Goal: Transaction & Acquisition: Download file/media

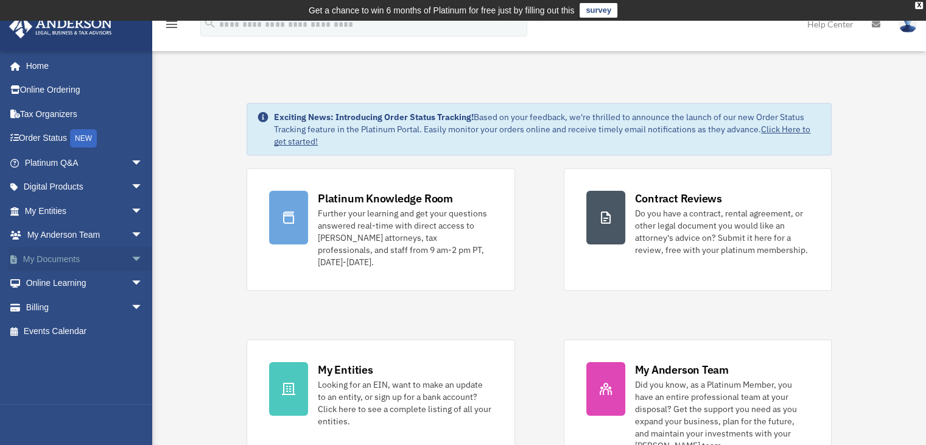
click at [131, 256] on span "arrow_drop_down" at bounding box center [143, 259] width 24 height 25
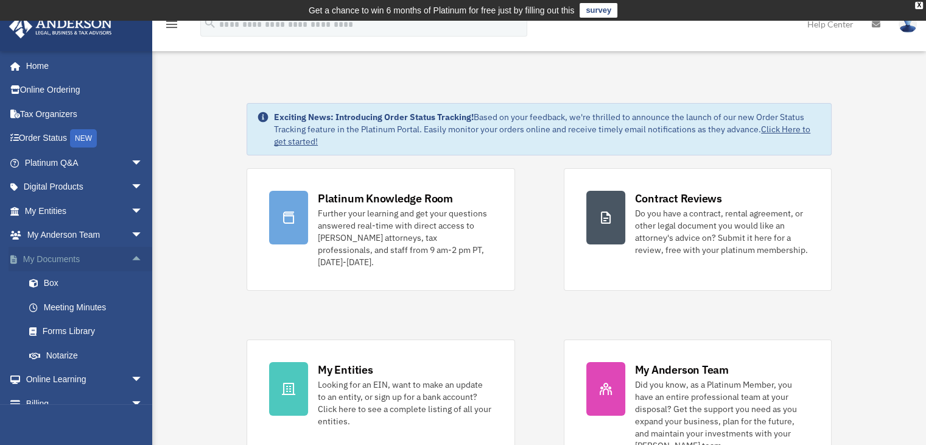
click at [131, 260] on span "arrow_drop_up" at bounding box center [143, 259] width 24 height 25
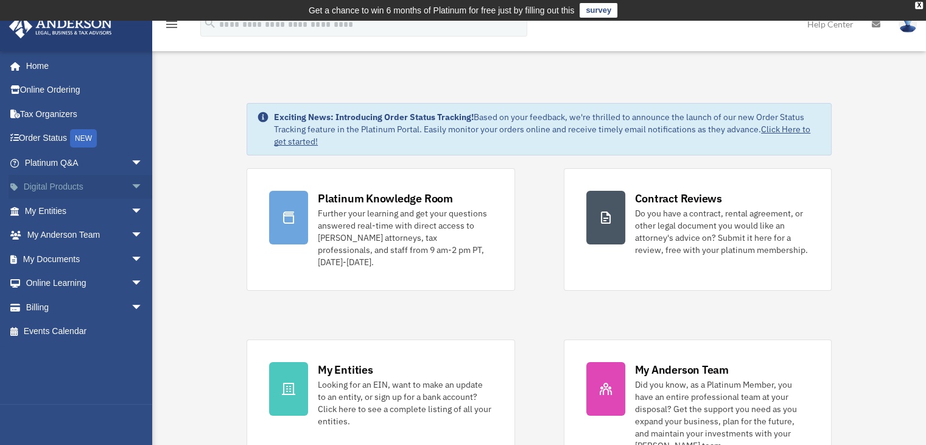
click at [131, 185] on span "arrow_drop_down" at bounding box center [143, 187] width 24 height 25
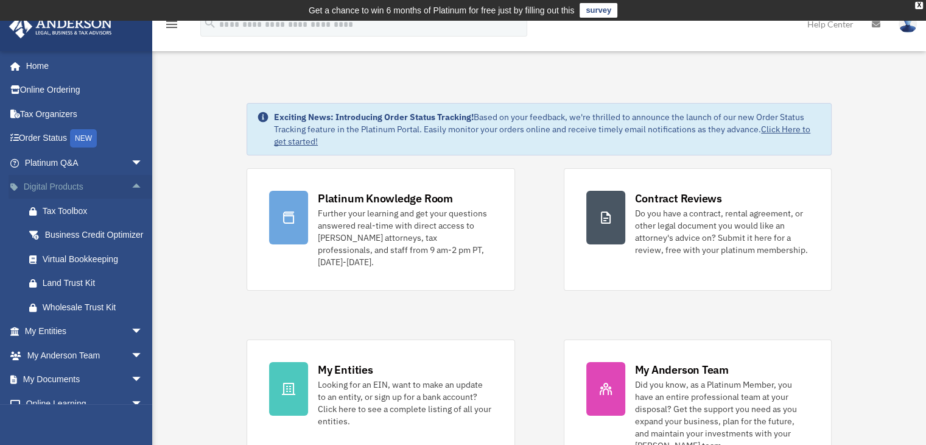
click at [131, 185] on span "arrow_drop_up" at bounding box center [143, 187] width 24 height 25
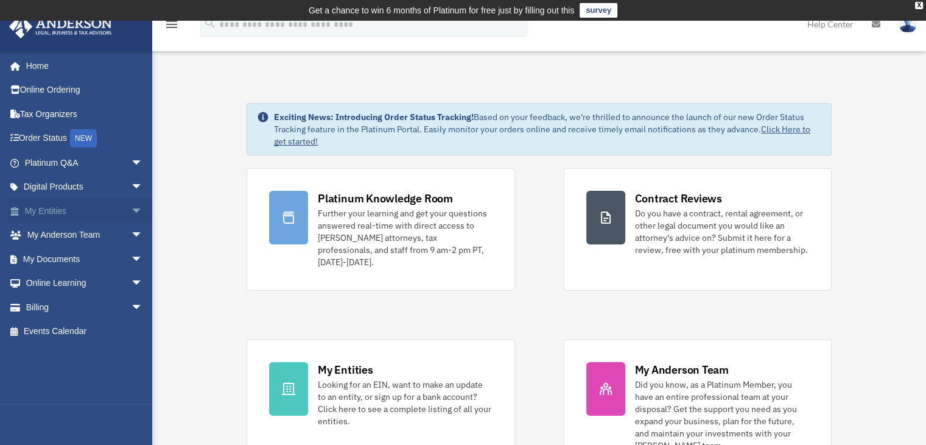
click at [131, 210] on span "arrow_drop_down" at bounding box center [143, 211] width 24 height 25
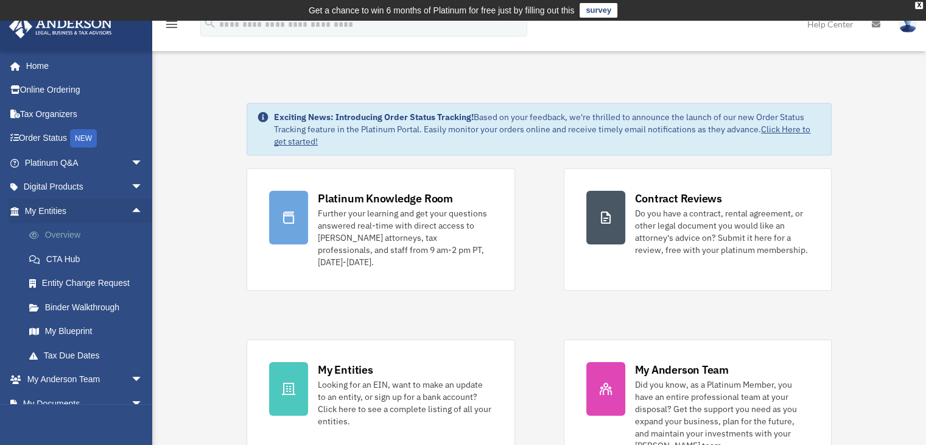
click at [71, 239] on link "Overview" at bounding box center [89, 235] width 144 height 24
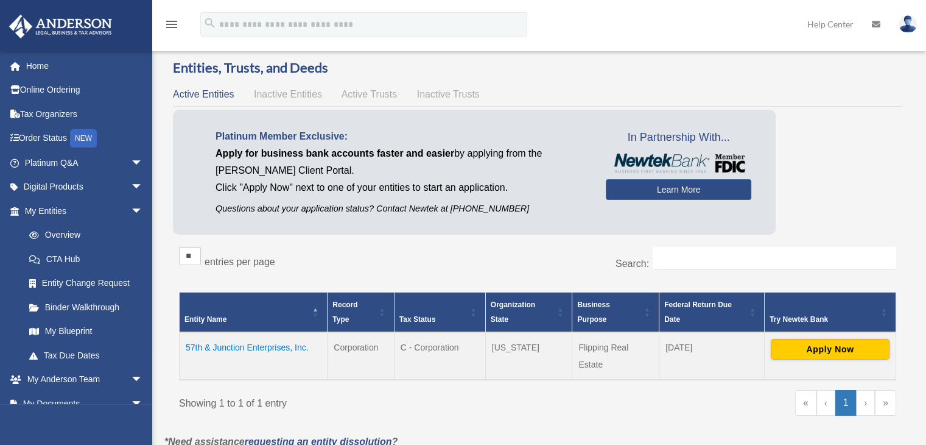
scroll to position [37, 0]
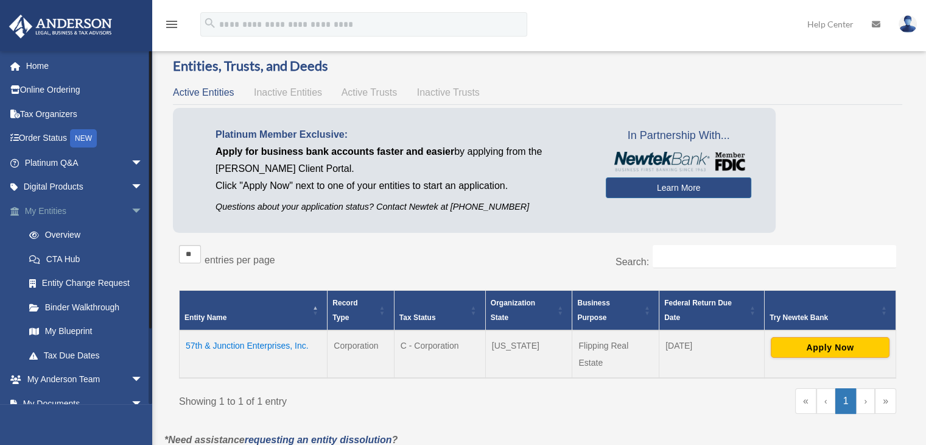
click at [131, 213] on span "arrow_drop_down" at bounding box center [143, 211] width 24 height 25
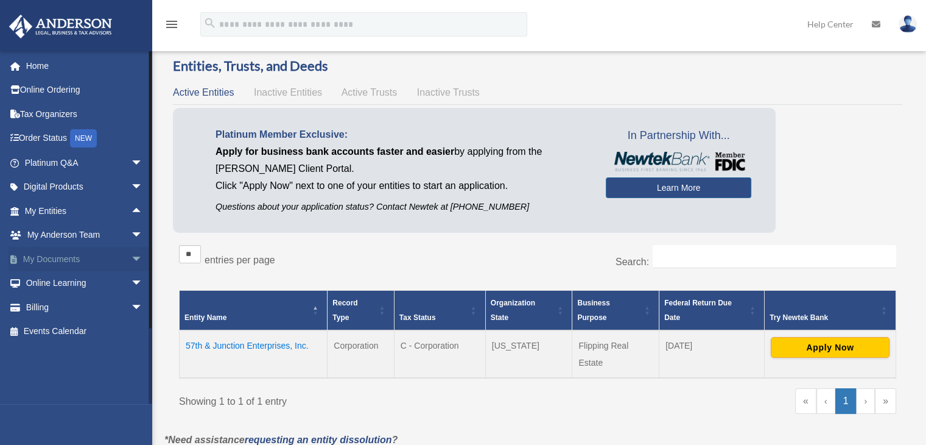
click at [131, 258] on span "arrow_drop_down" at bounding box center [143, 259] width 24 height 25
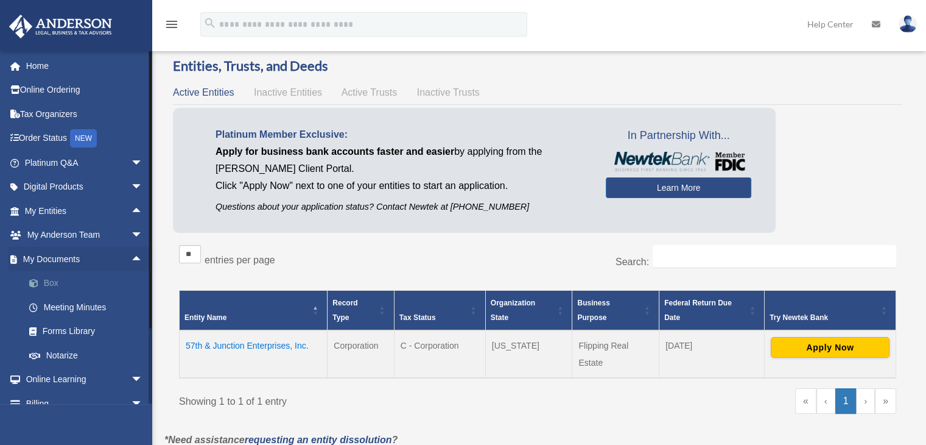
click at [52, 279] on link "Box" at bounding box center [89, 283] width 144 height 24
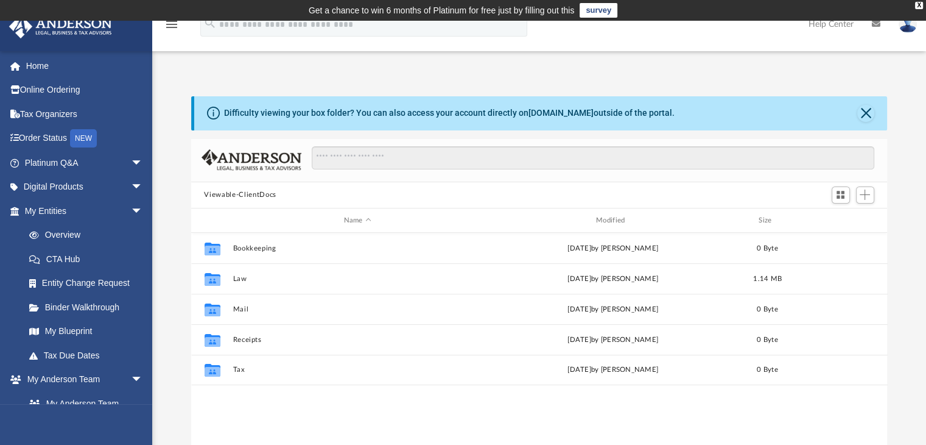
scroll to position [267, 687]
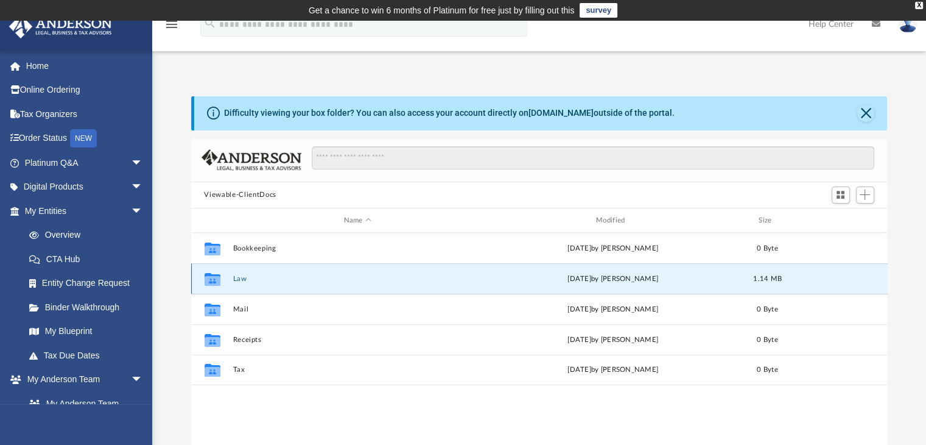
click at [242, 279] on button "Law" at bounding box center [358, 279] width 250 height 8
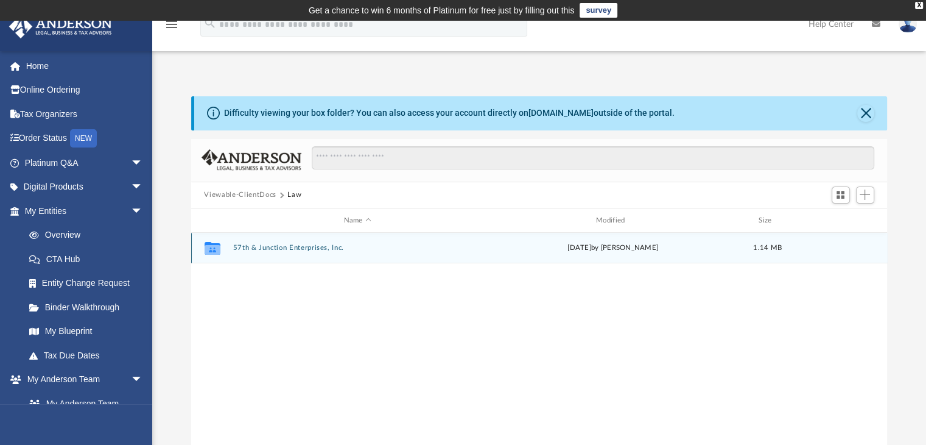
click at [283, 247] on button "57th & Junction Enterprises, Inc." at bounding box center [358, 248] width 250 height 8
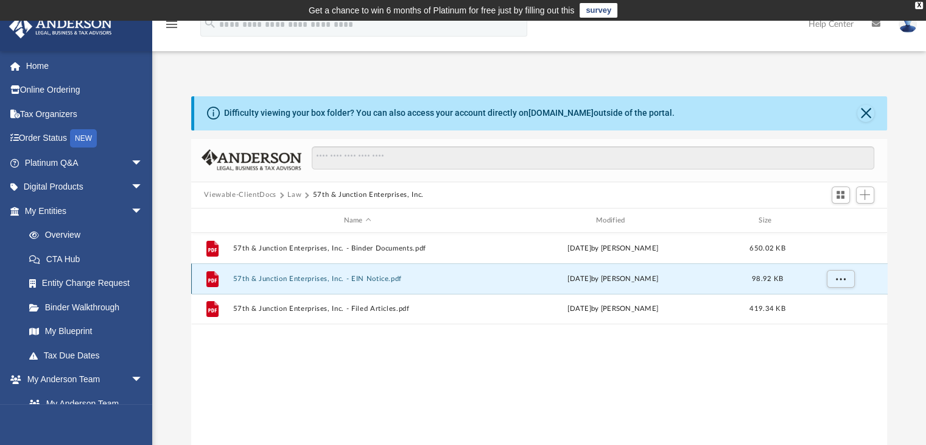
click at [268, 279] on button "57th & Junction Enterprises, Inc. - EIN Notice.pdf" at bounding box center [358, 279] width 250 height 8
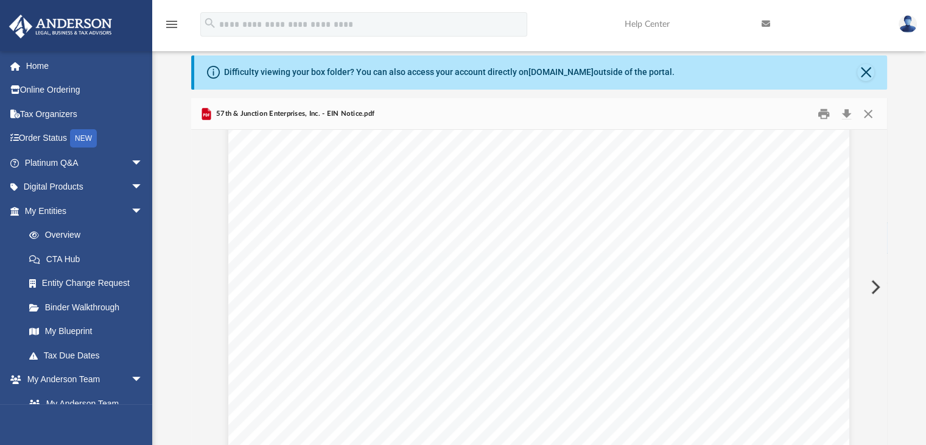
scroll to position [1889, 0]
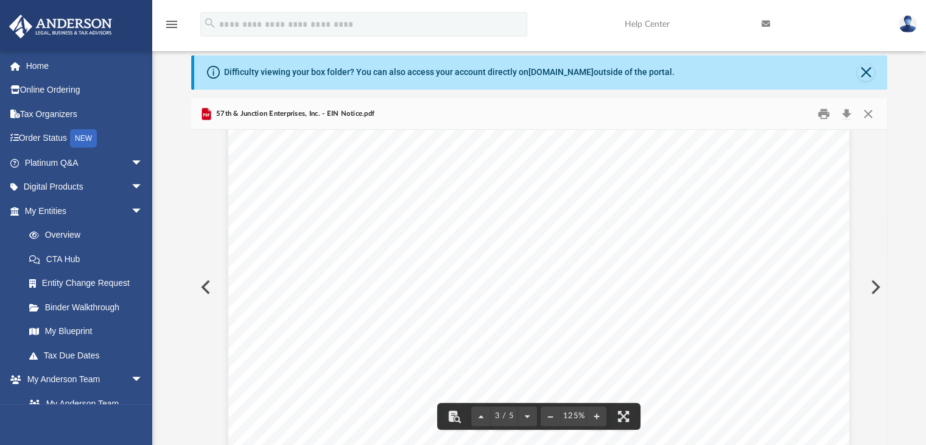
drag, startPoint x: 882, startPoint y: 283, endPoint x: 881, endPoint y: 311, distance: 28.0
click at [881, 311] on div "An o ﬀ icial website of the United States Government Here's how you know Home /…" at bounding box center [539, 287] width 697 height 314
click at [850, 112] on button "Download" at bounding box center [847, 113] width 22 height 19
click at [869, 111] on button "Close" at bounding box center [869, 113] width 22 height 19
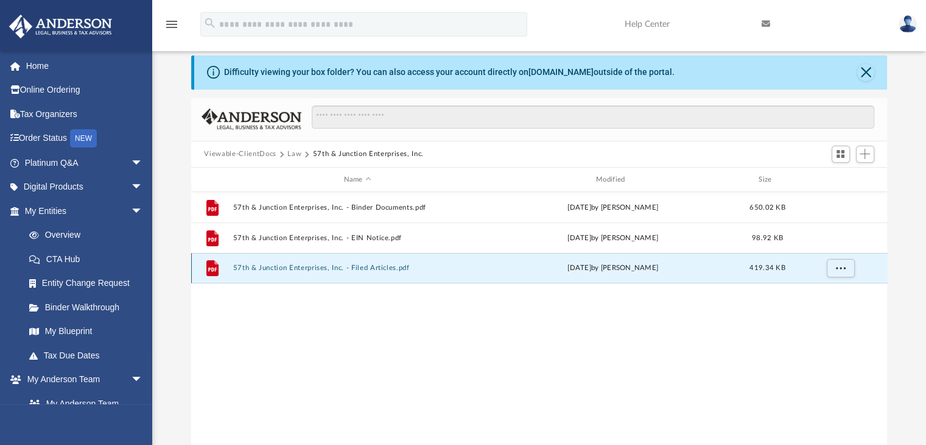
click at [264, 266] on button "57th & Junction Enterprises, Inc. - Filed Articles.pdf" at bounding box center [358, 268] width 250 height 8
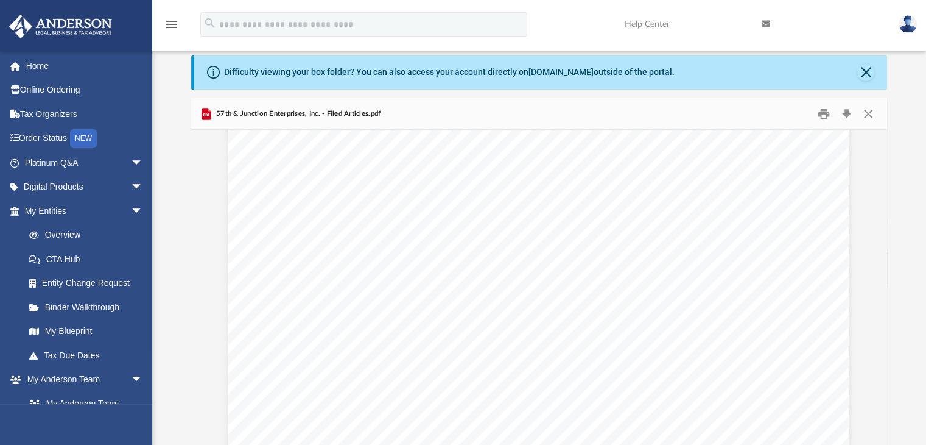
scroll to position [0, 0]
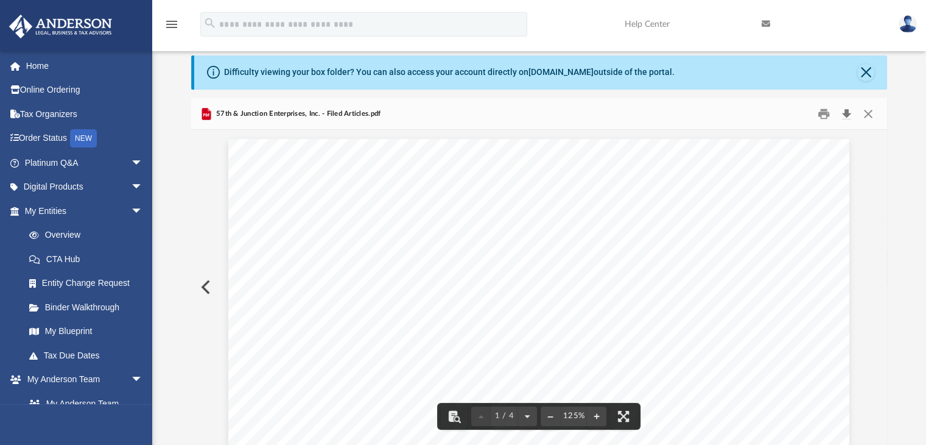
click at [847, 116] on button "Download" at bounding box center [847, 113] width 22 height 19
click at [870, 117] on button "Close" at bounding box center [869, 113] width 22 height 19
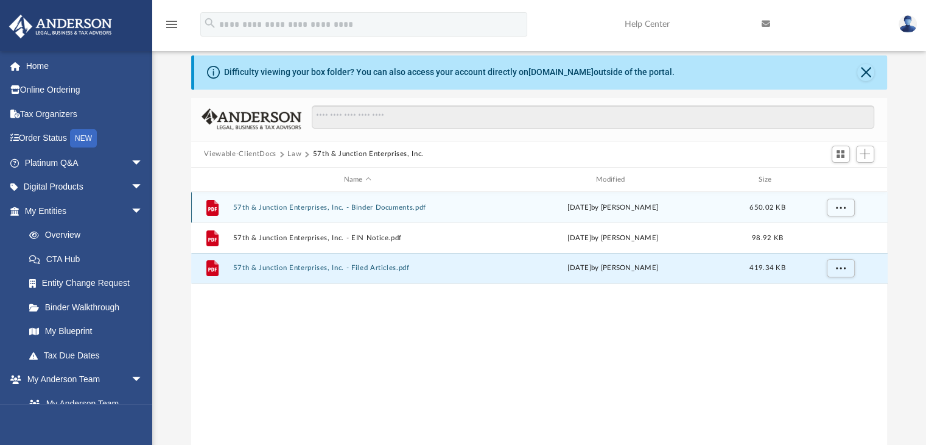
click at [249, 205] on button "57th & Junction Enterprises, Inc. - Binder Documents.pdf" at bounding box center [358, 207] width 250 height 8
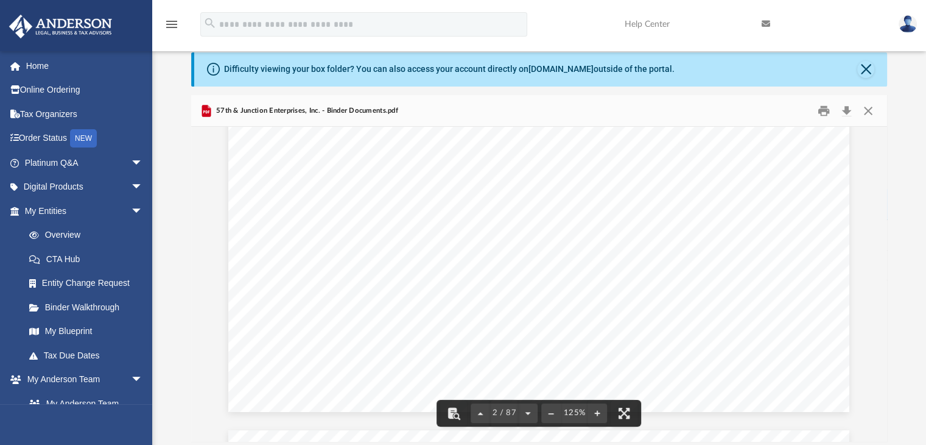
scroll to position [1351, 0]
click at [660, 227] on div "57th & Junction Enterprises, Inc. A [US_STATE] Corporation Employer Identificat…" at bounding box center [538, 9] width 621 height 804
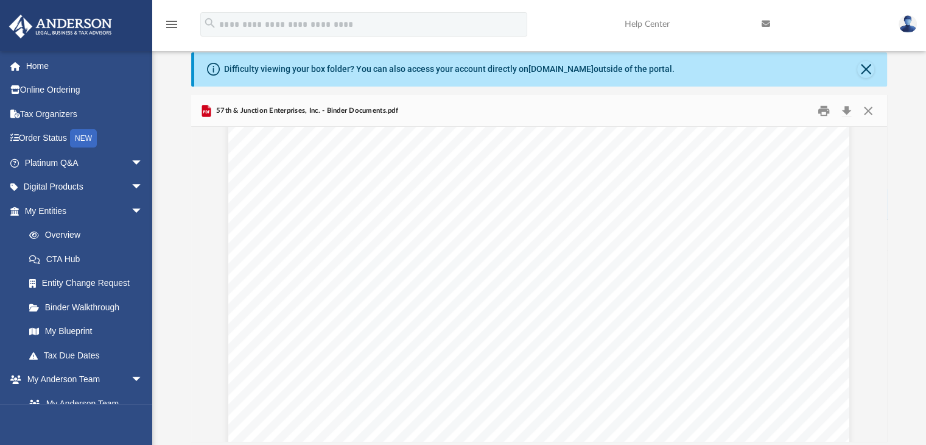
scroll to position [15776, 0]
